Goal: Task Accomplishment & Management: Use online tool/utility

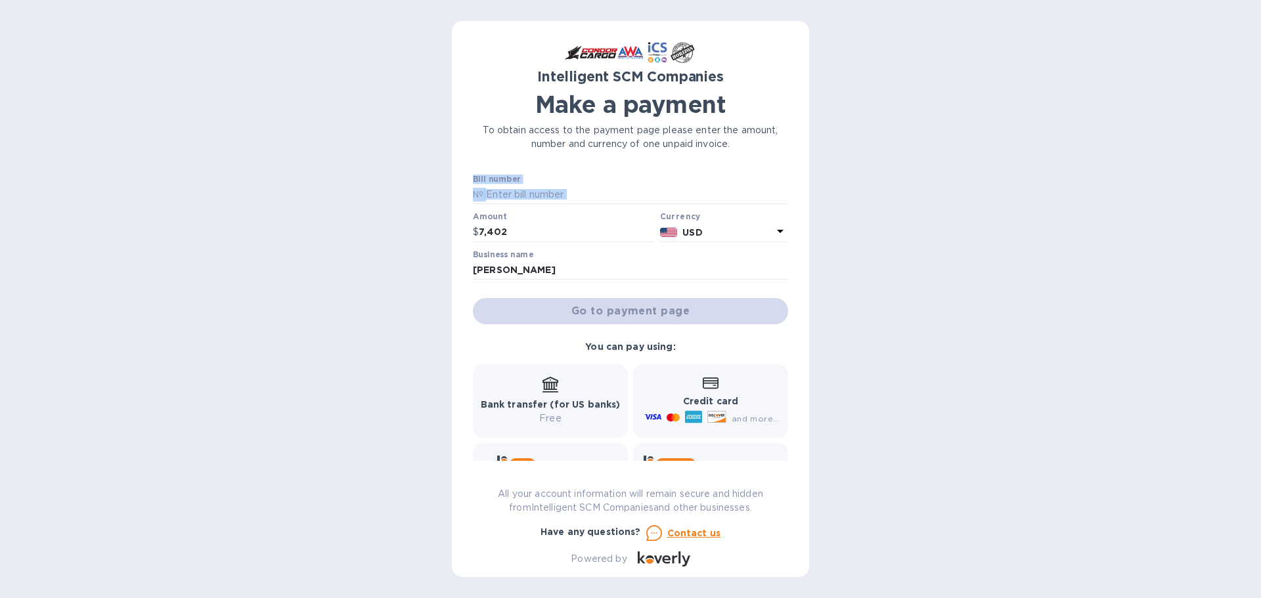
click at [183, 204] on div "Intelligent SCM Companies Make a payment To obtain access to the payment page p…" at bounding box center [630, 299] width 1261 height 598
click at [1196, 155] on div "Intelligent SCM Companies Make a payment To obtain access to the payment page p…" at bounding box center [630, 299] width 1261 height 598
